Goal: Task Accomplishment & Management: Use online tool/utility

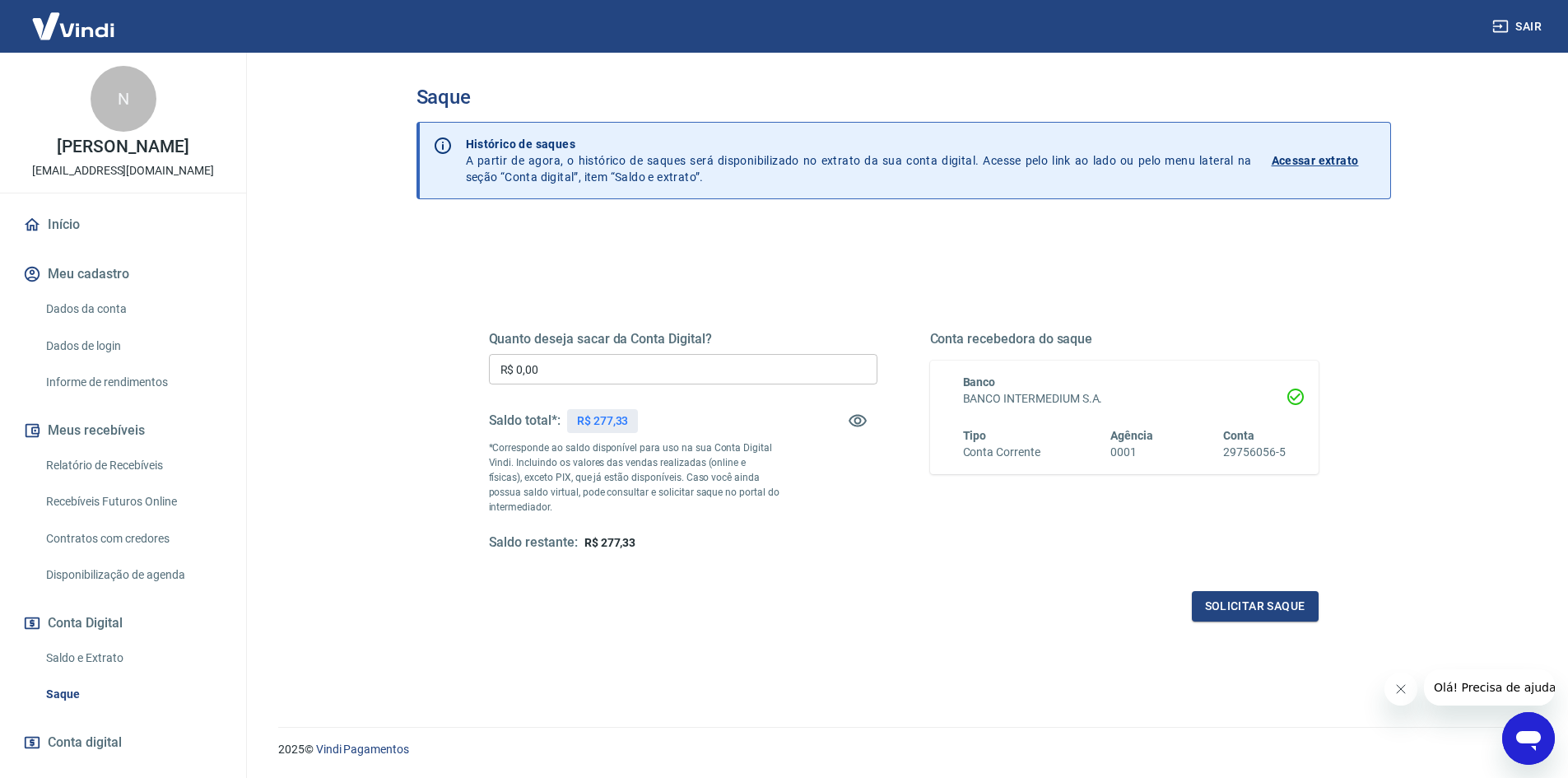
click at [691, 360] on input "R$ 0,00" at bounding box center [684, 369] width 389 height 31
type input "R$ 277,33"
click at [1264, 599] on button "Solicitar saque" at bounding box center [1256, 606] width 127 height 31
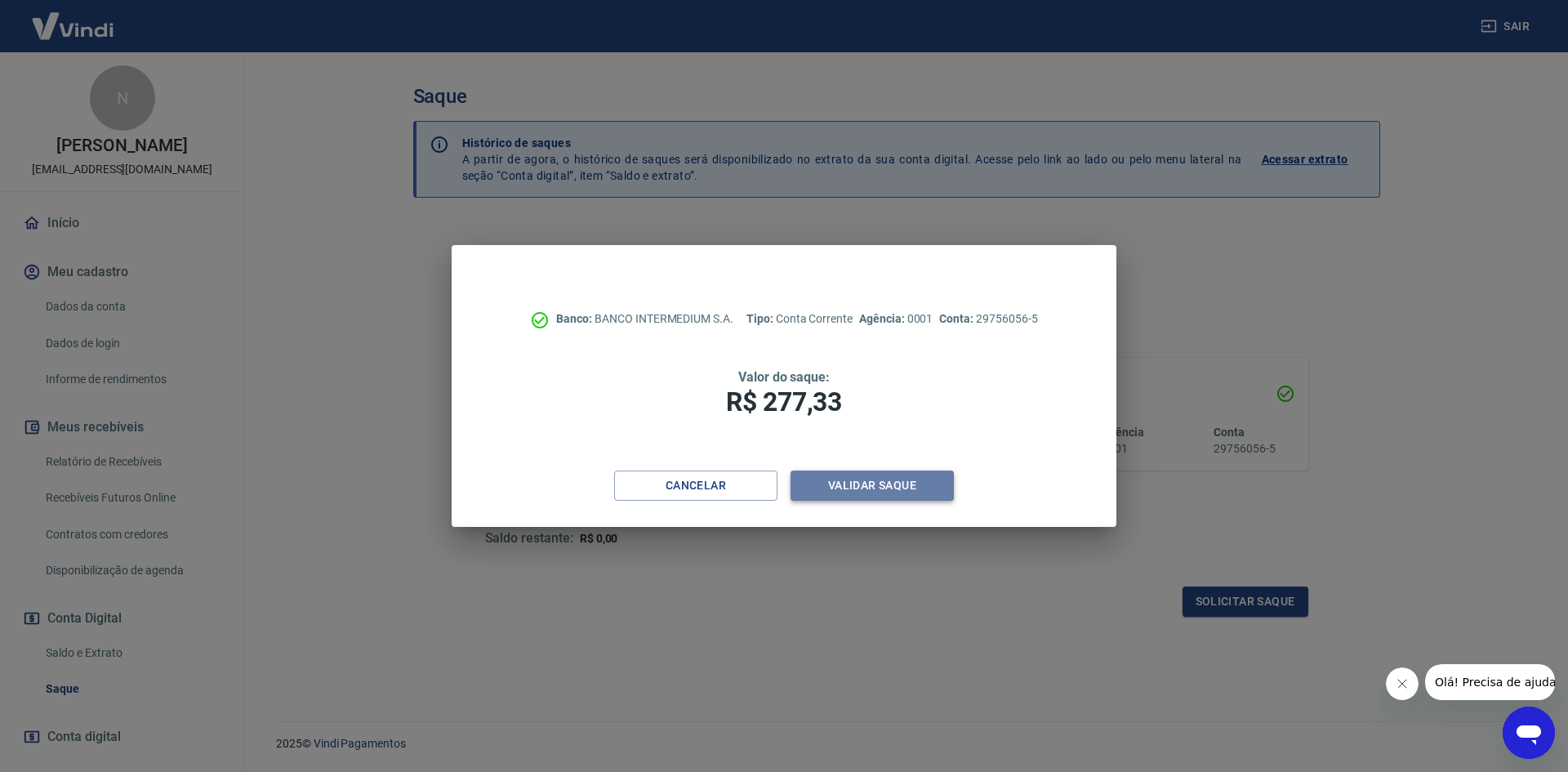
click at [871, 489] on button "Validar saque" at bounding box center [872, 486] width 163 height 31
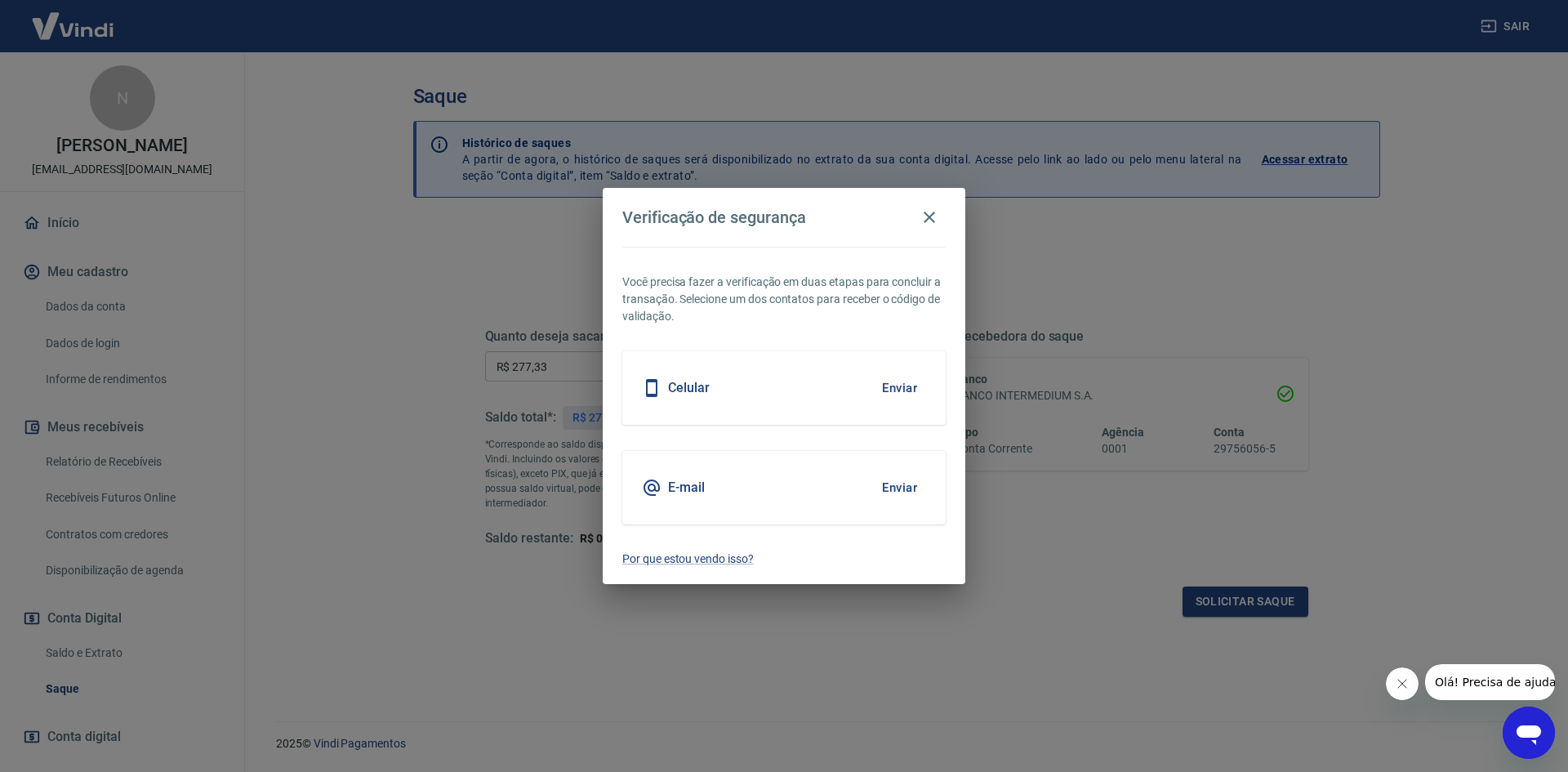
click at [895, 488] on button "Enviar" at bounding box center [899, 488] width 53 height 35
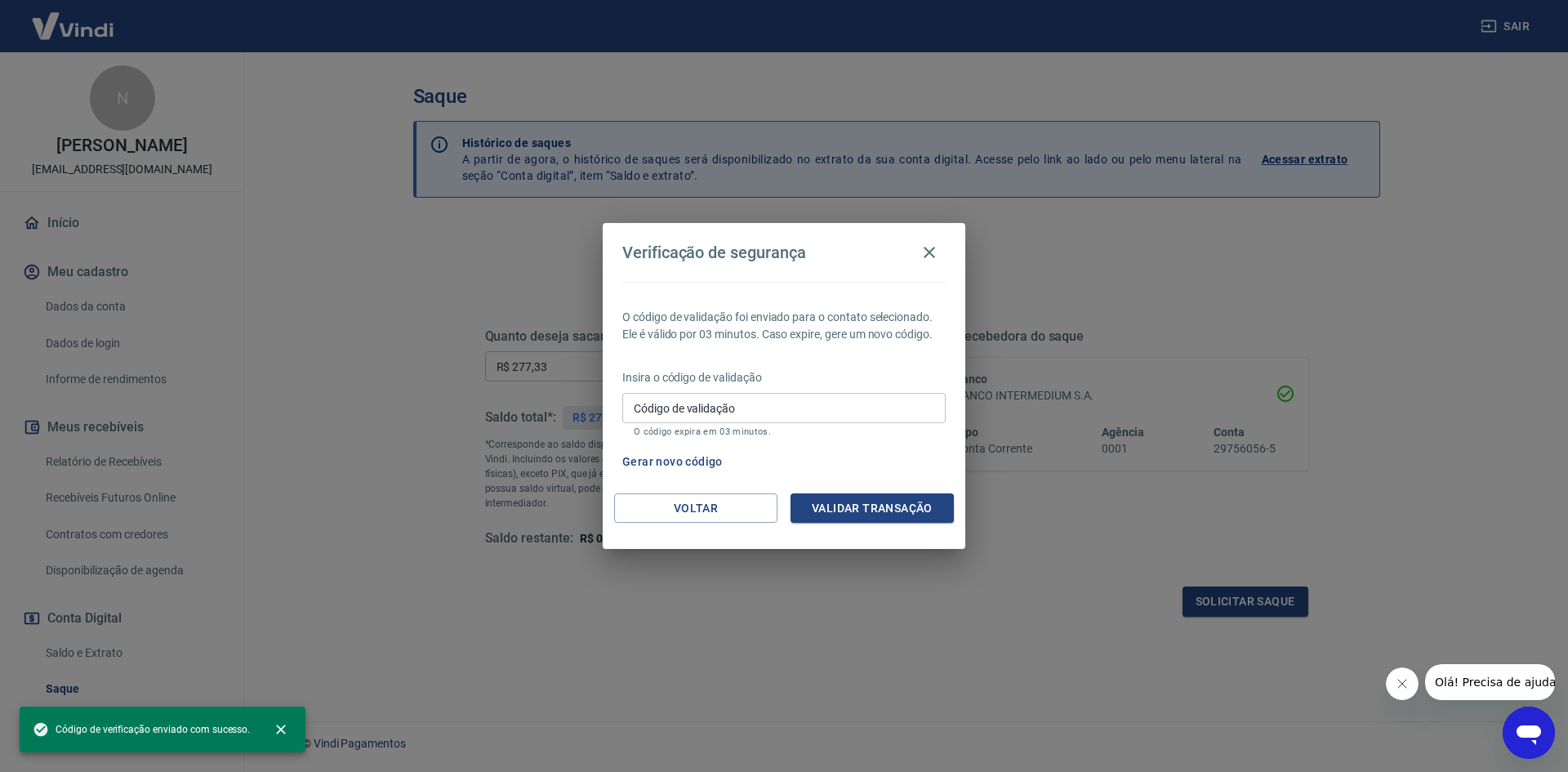
click at [817, 400] on input "Código de validação" at bounding box center [784, 408] width 323 height 31
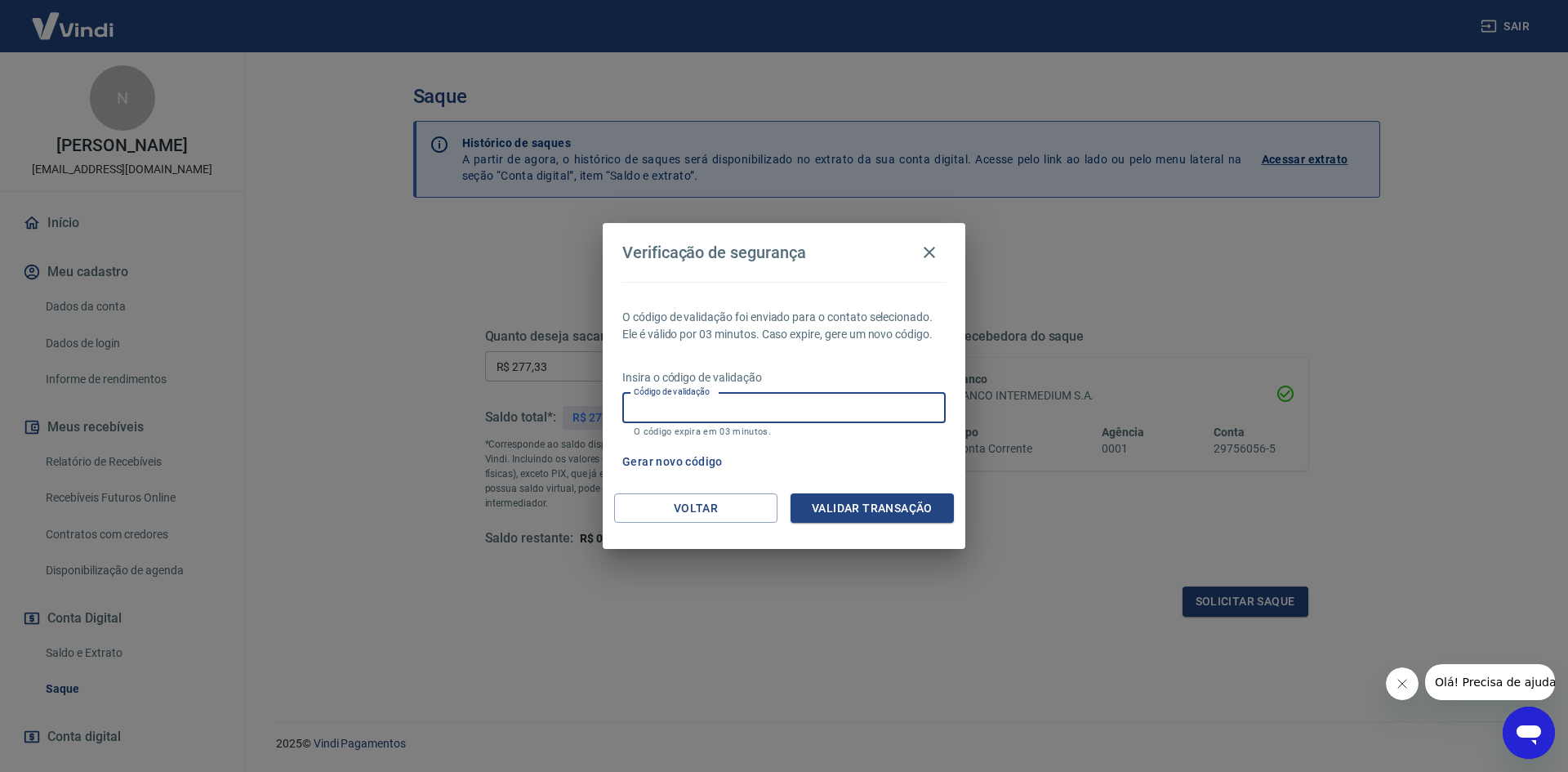
paste input "384462"
type input "384462"
click at [888, 512] on button "Validar transação" at bounding box center [872, 508] width 163 height 31
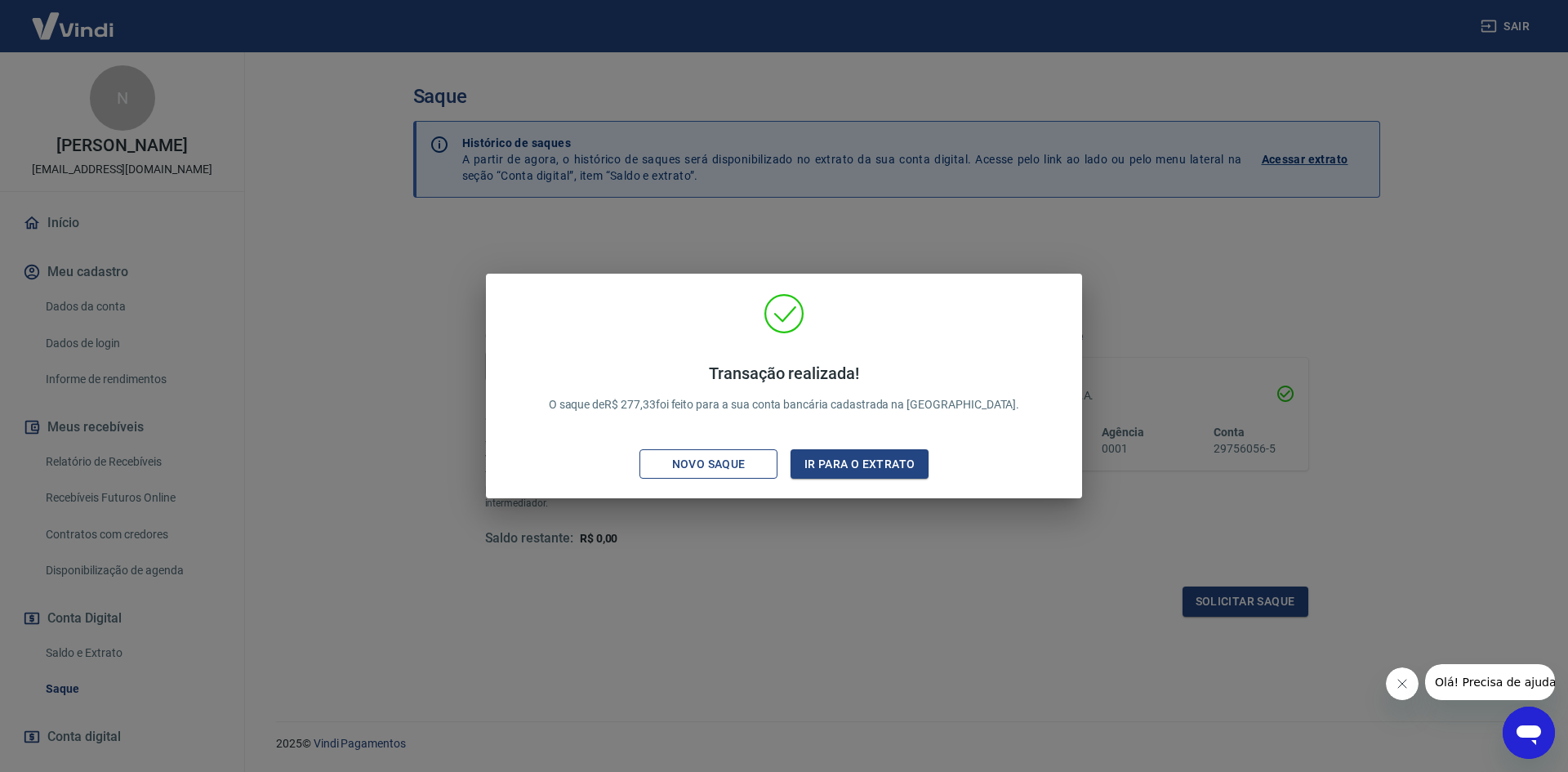
click at [720, 465] on div "Novo saque" at bounding box center [709, 464] width 113 height 21
